Goal: Find contact information

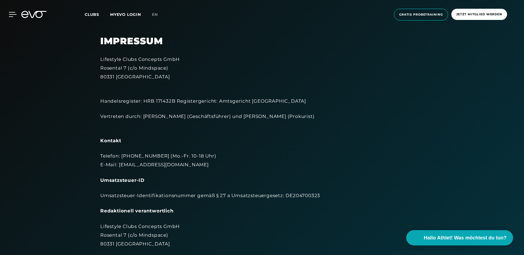
click at [13, 13] on icon at bounding box center [13, 14] width 8 height 5
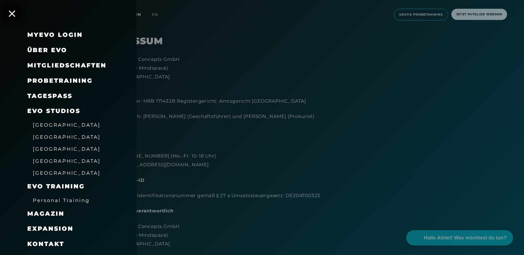
scroll to position [12, 0]
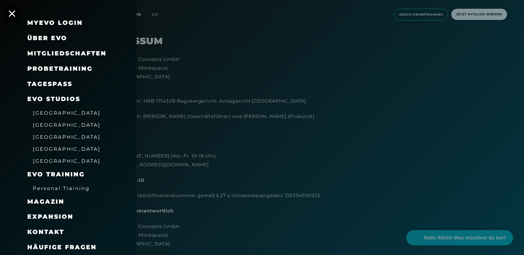
click at [51, 231] on span "Kontakt" at bounding box center [45, 231] width 37 height 7
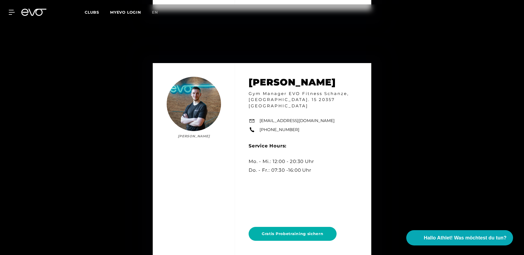
scroll to position [3120, 0]
